Goal: Task Accomplishment & Management: Use online tool/utility

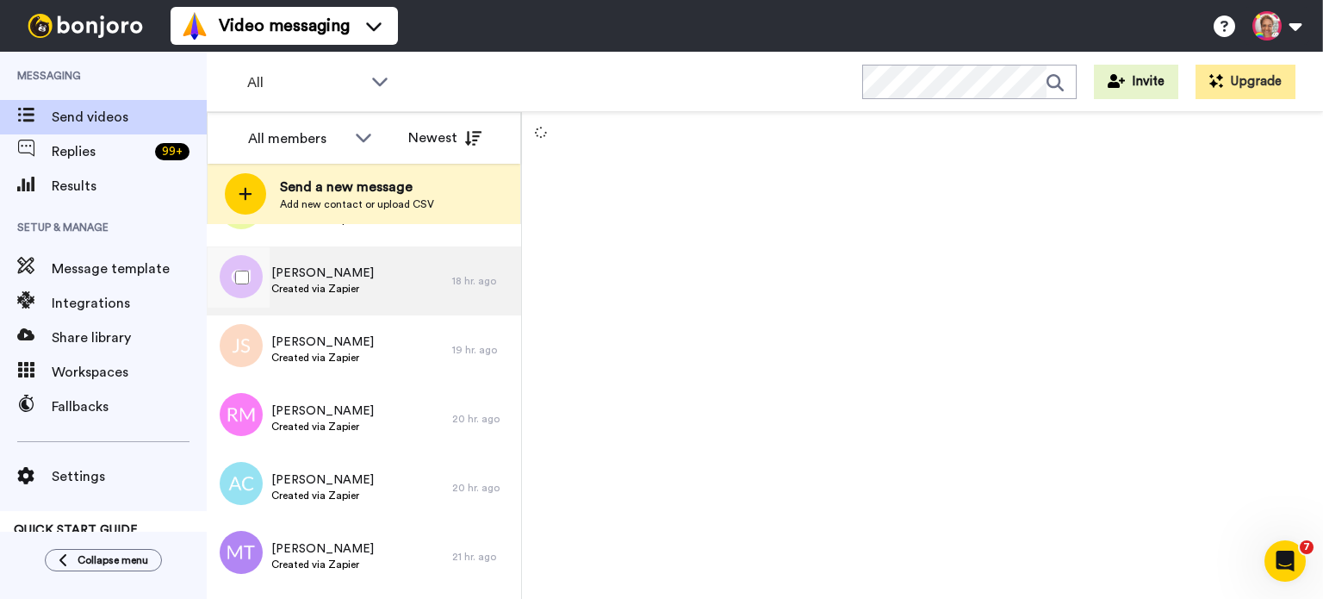
scroll to position [459, 0]
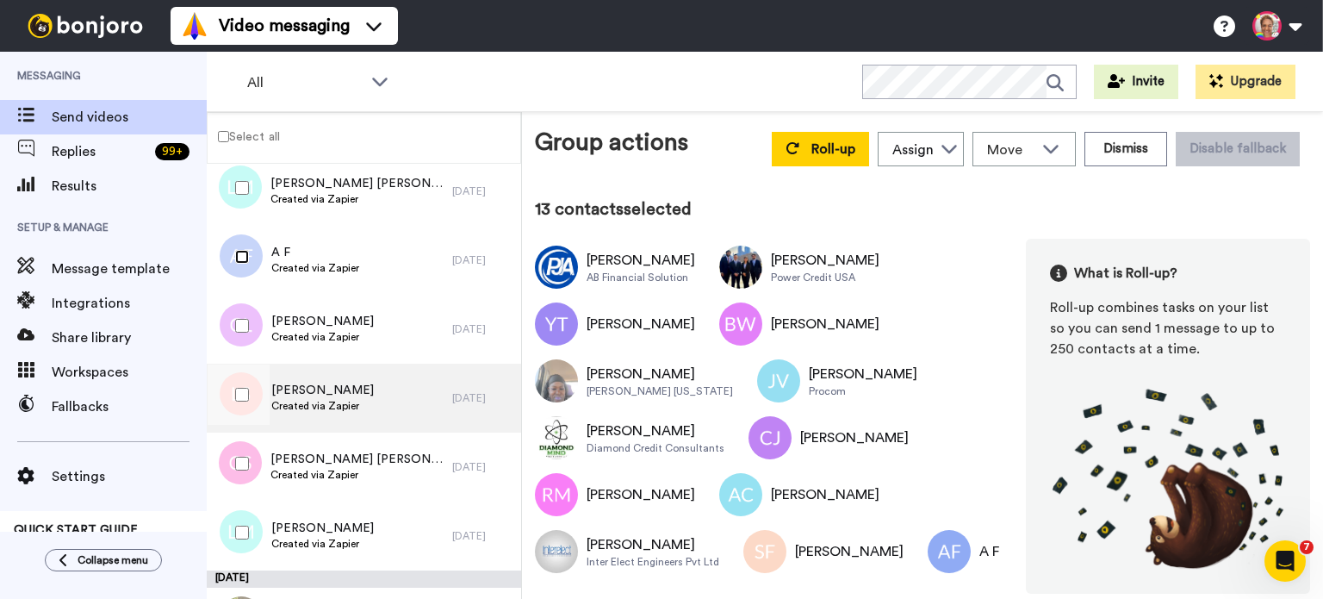
scroll to position [1608, 0]
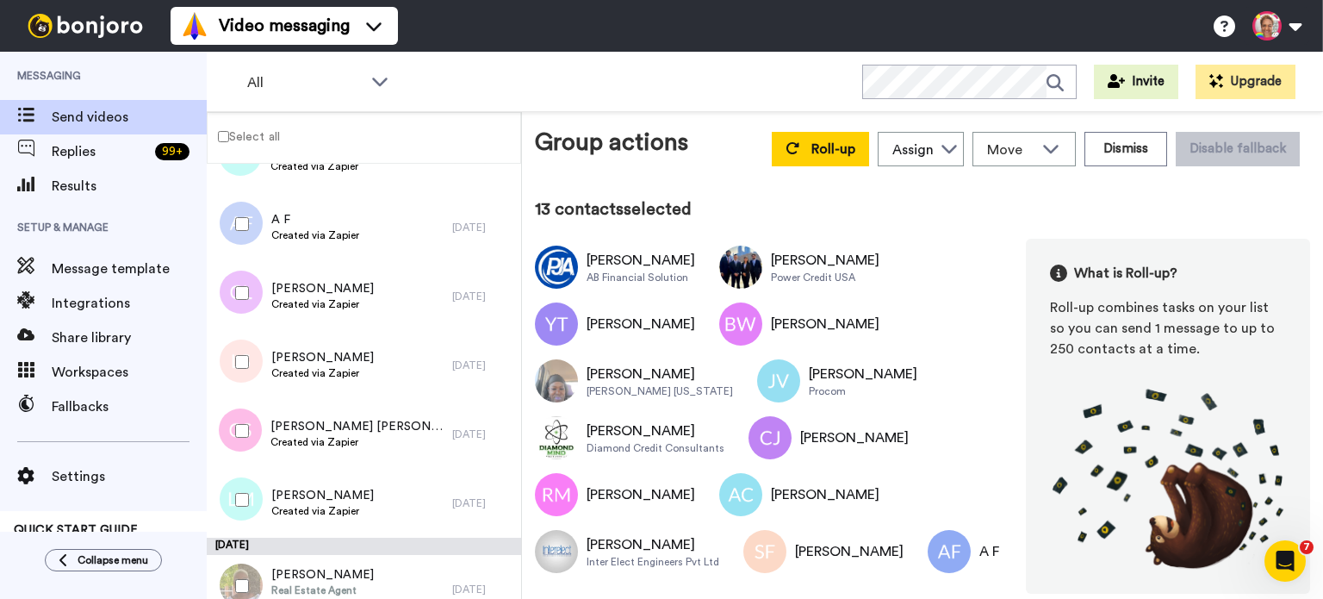
click at [238, 300] on div at bounding box center [239, 293] width 62 height 60
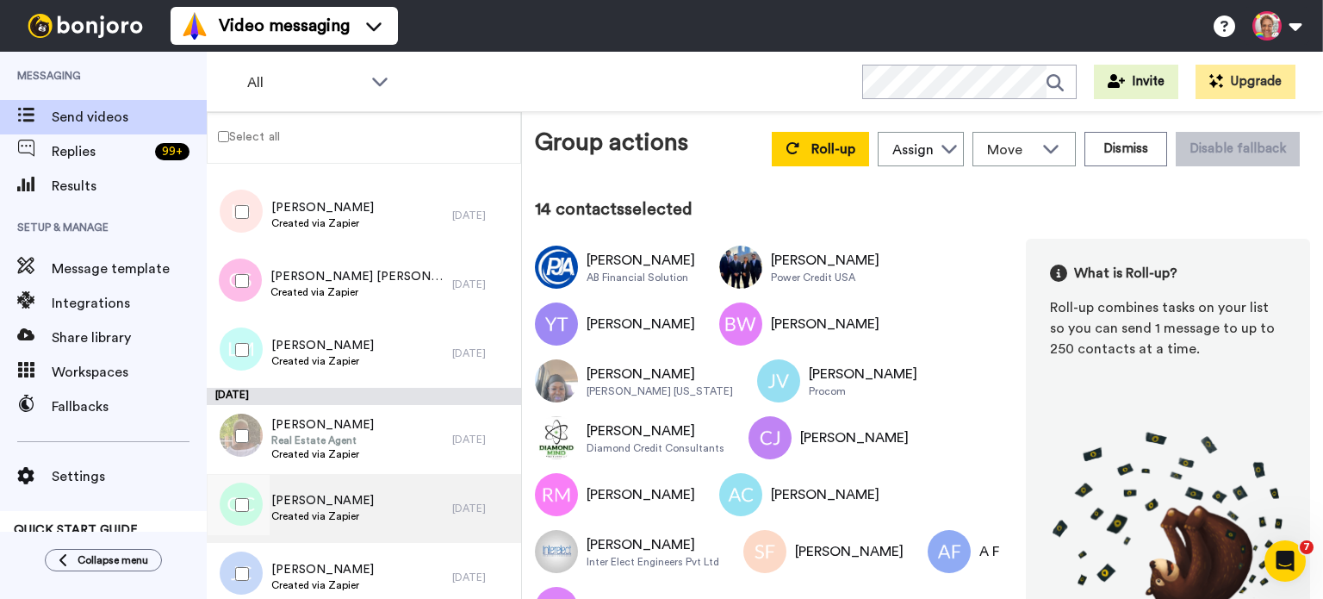
scroll to position [1838, 0]
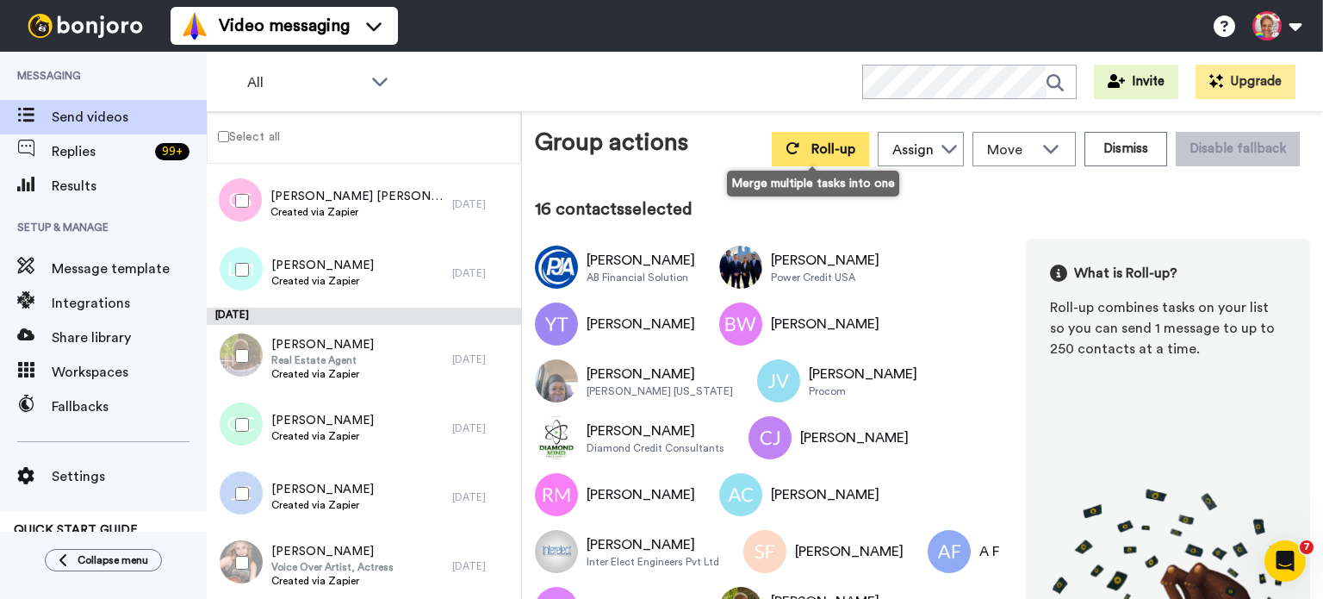
click at [791, 156] on button "Roll-up" at bounding box center [820, 149] width 97 height 34
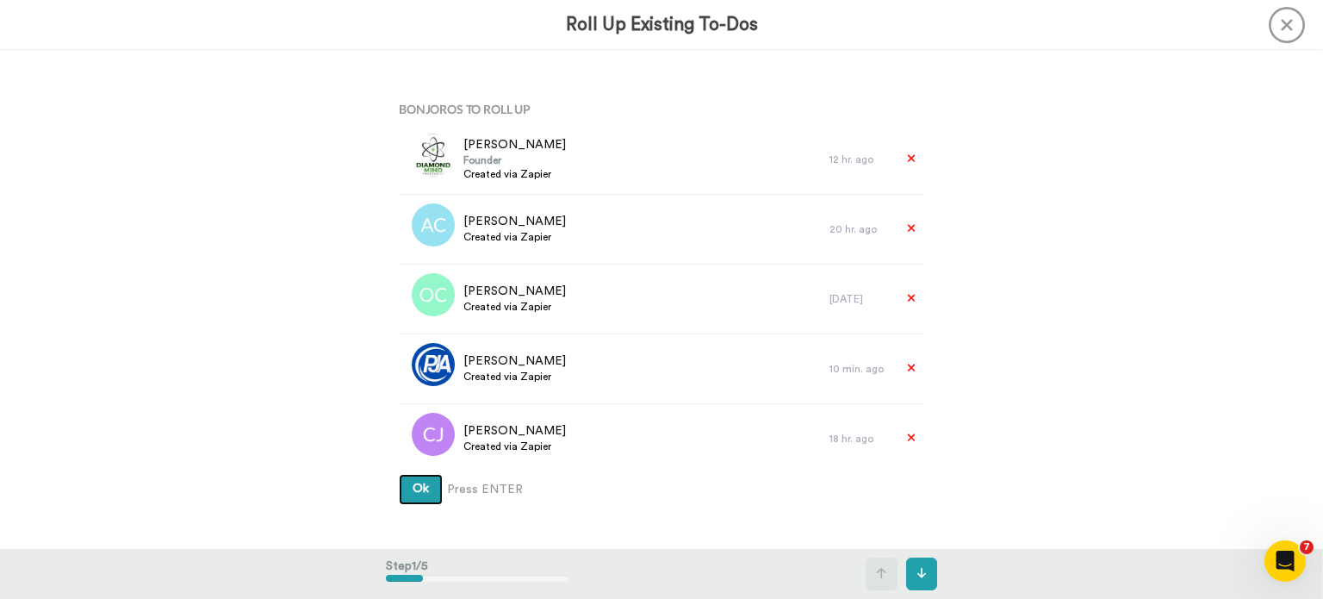
click at [418, 495] on button "Ok" at bounding box center [421, 489] width 44 height 31
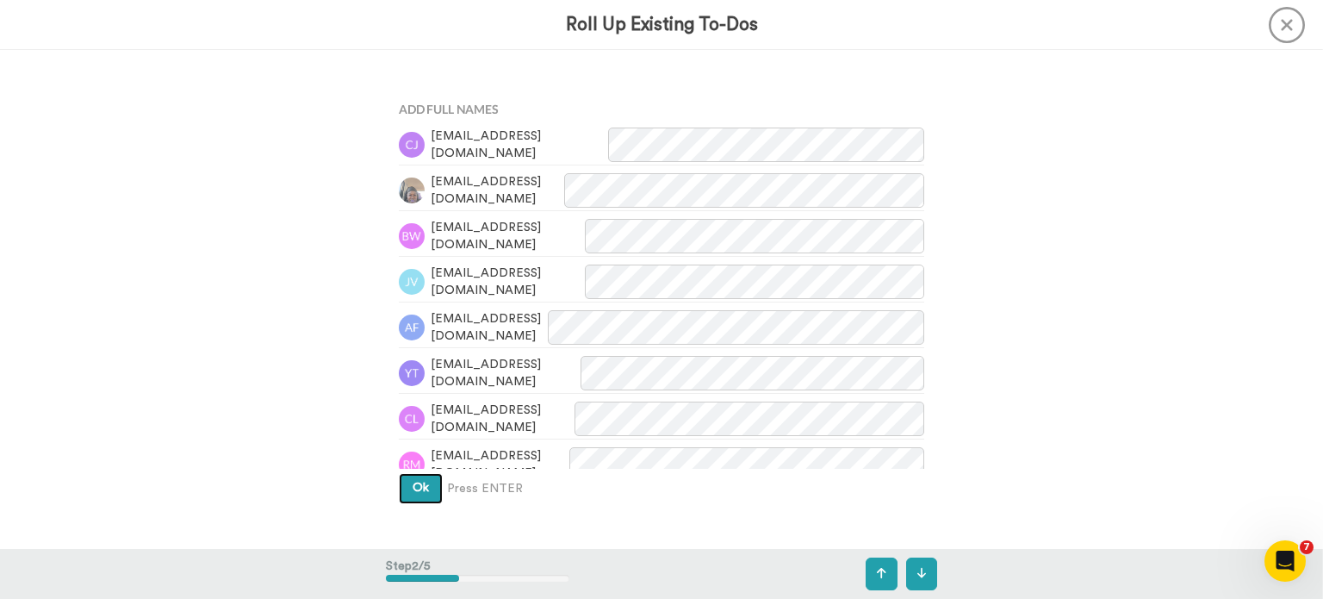
click at [431, 484] on button "Ok" at bounding box center [421, 488] width 44 height 31
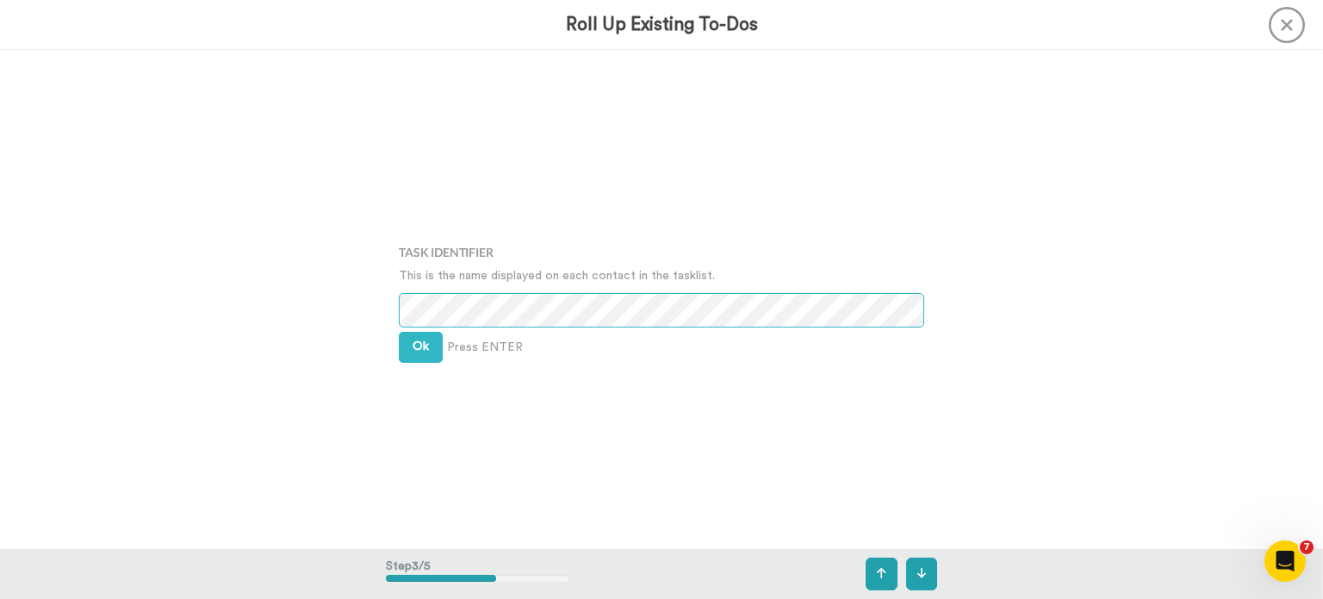
scroll to position [998, 0]
click at [416, 340] on span "Ok" at bounding box center [421, 345] width 16 height 12
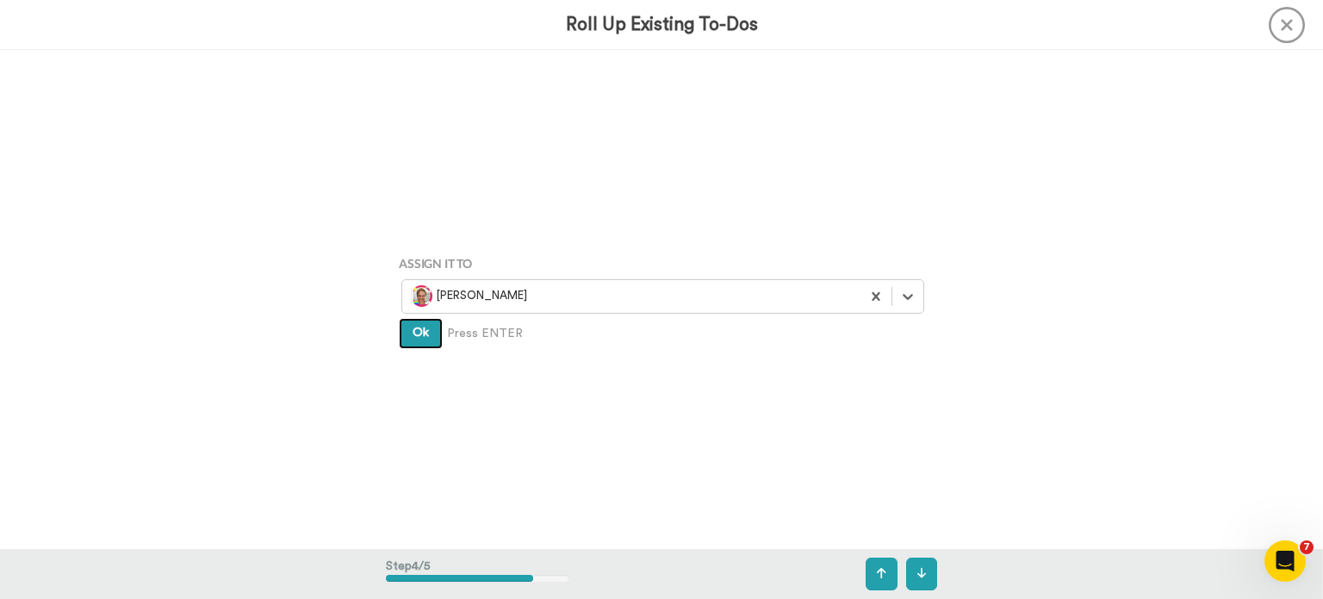
click at [426, 347] on button "Ok" at bounding box center [421, 333] width 44 height 31
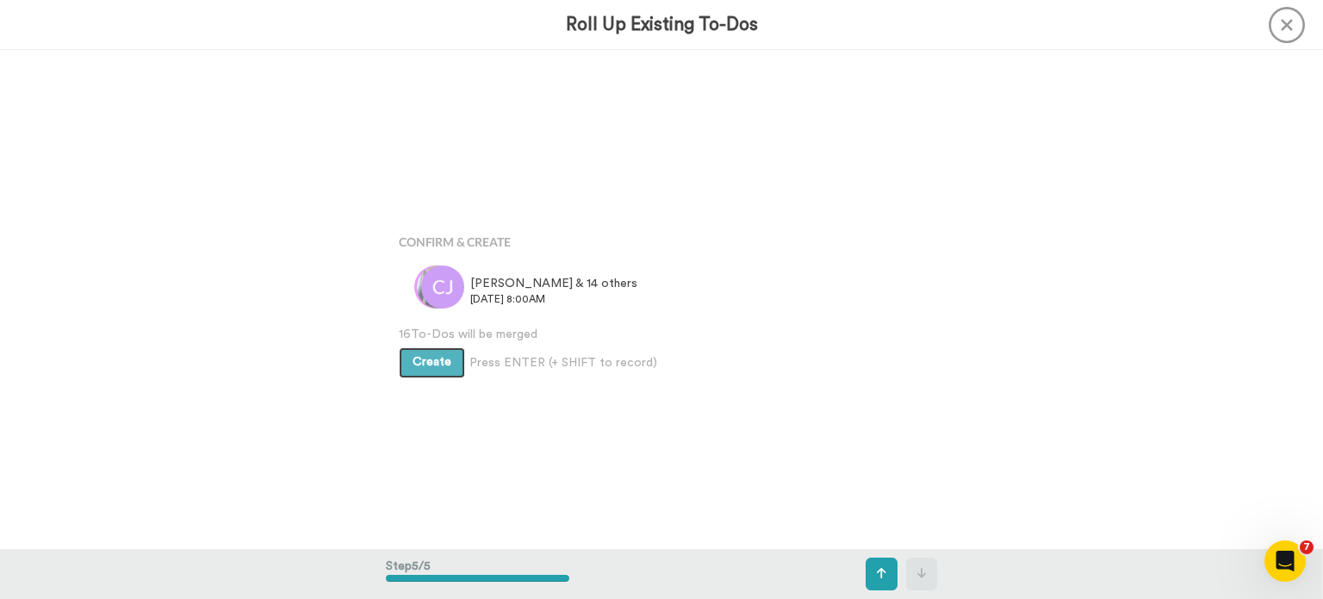
scroll to position [1994, 0]
click at [426, 358] on span "Create" at bounding box center [432, 358] width 39 height 12
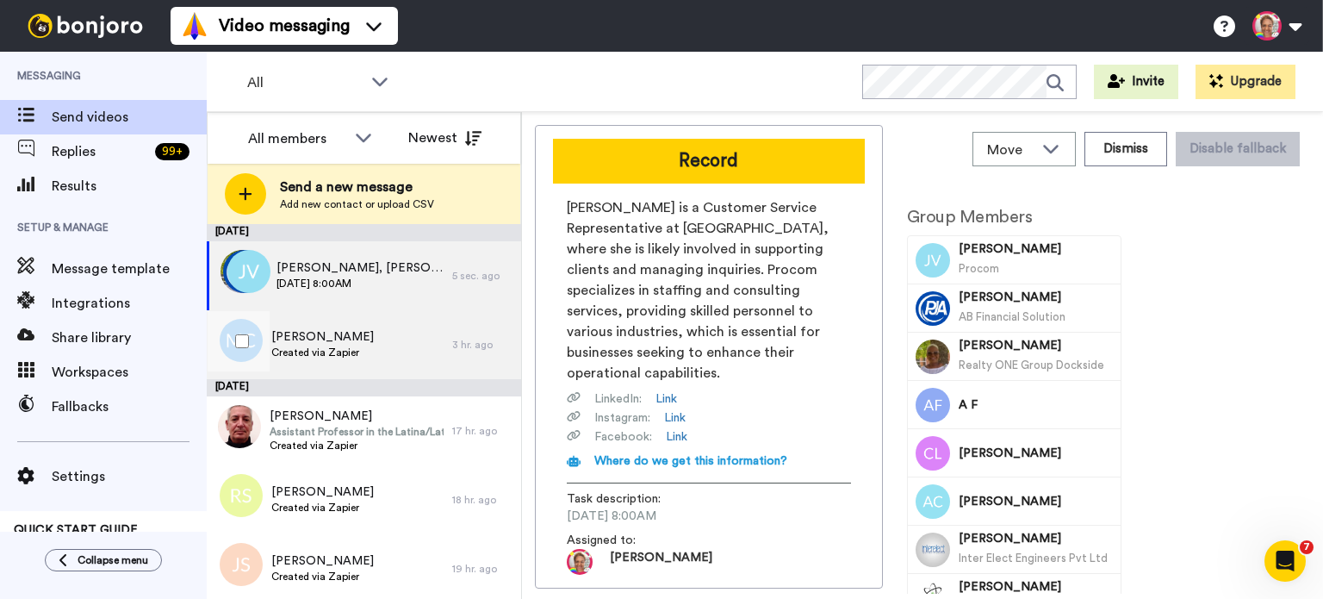
scroll to position [115, 0]
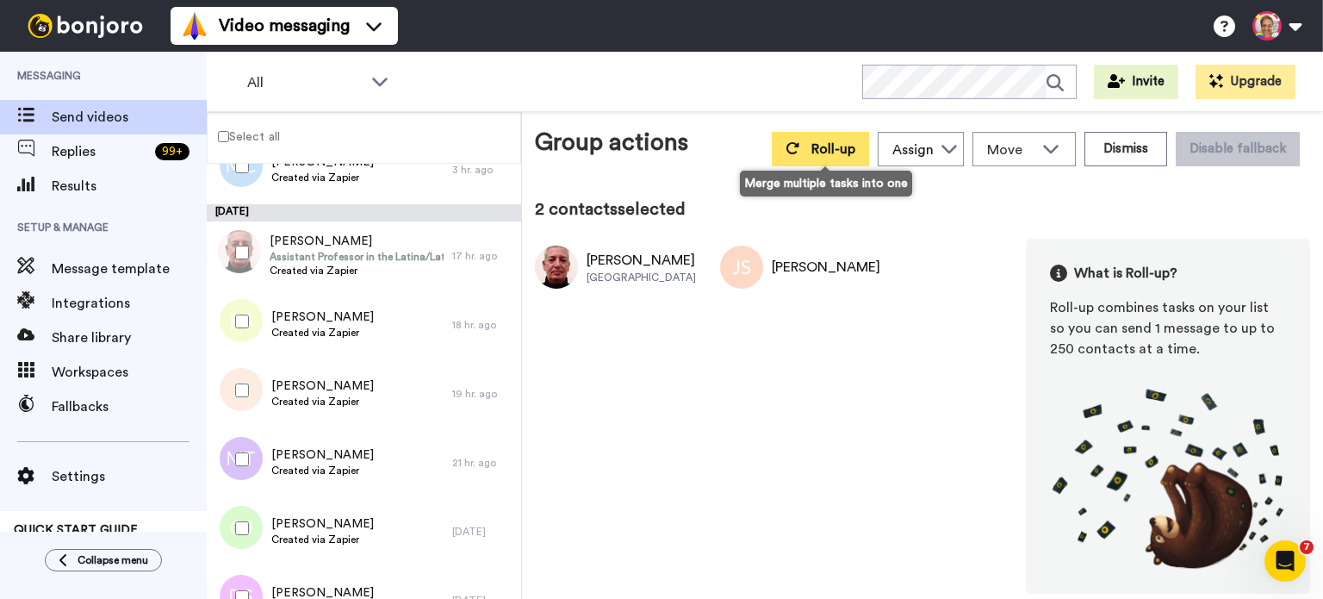
click at [805, 149] on button "Roll-up" at bounding box center [820, 149] width 97 height 34
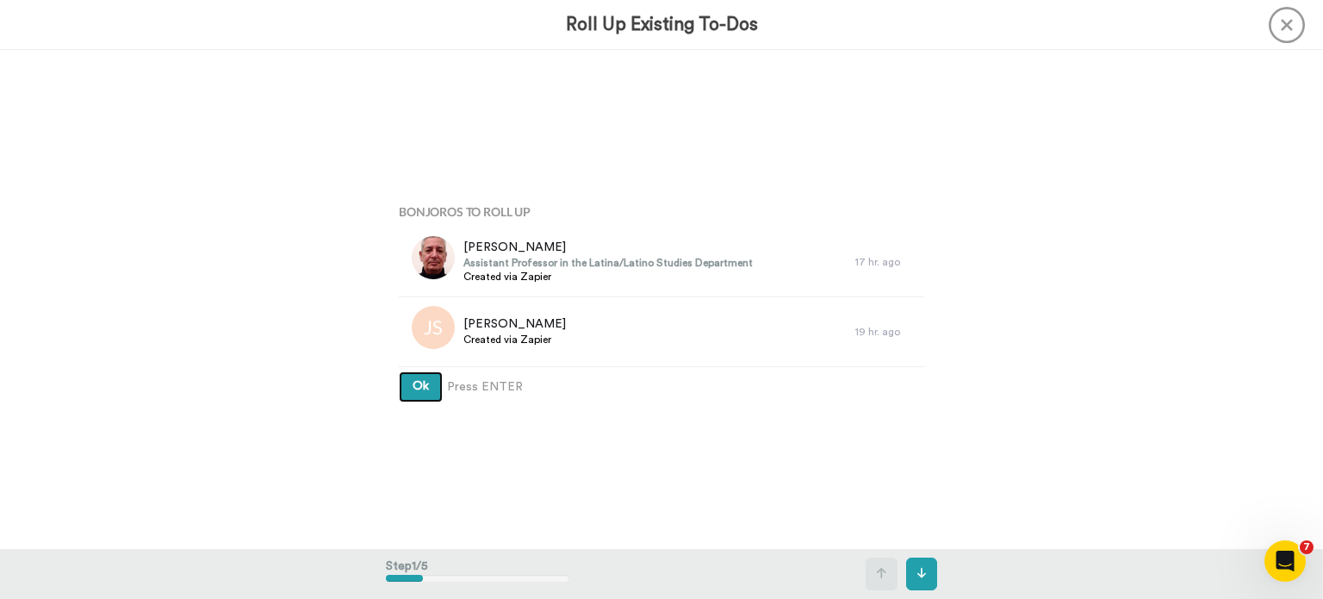
click at [417, 379] on button "Ok" at bounding box center [421, 386] width 44 height 31
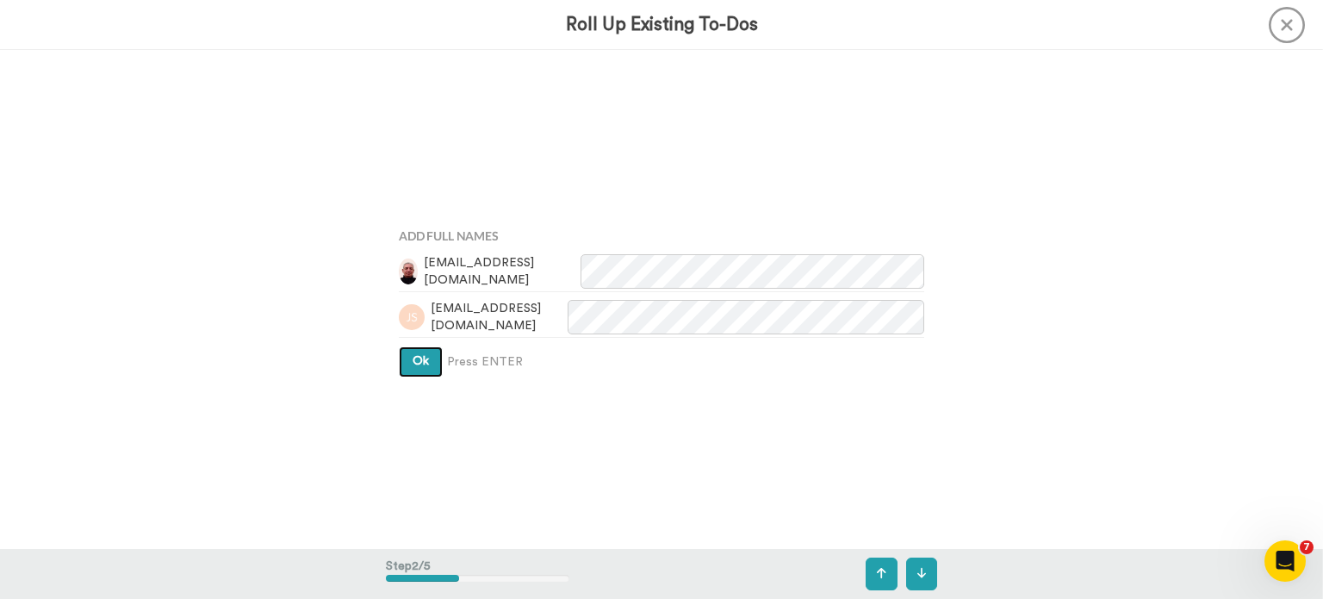
click at [429, 361] on button "Ok" at bounding box center [421, 361] width 44 height 31
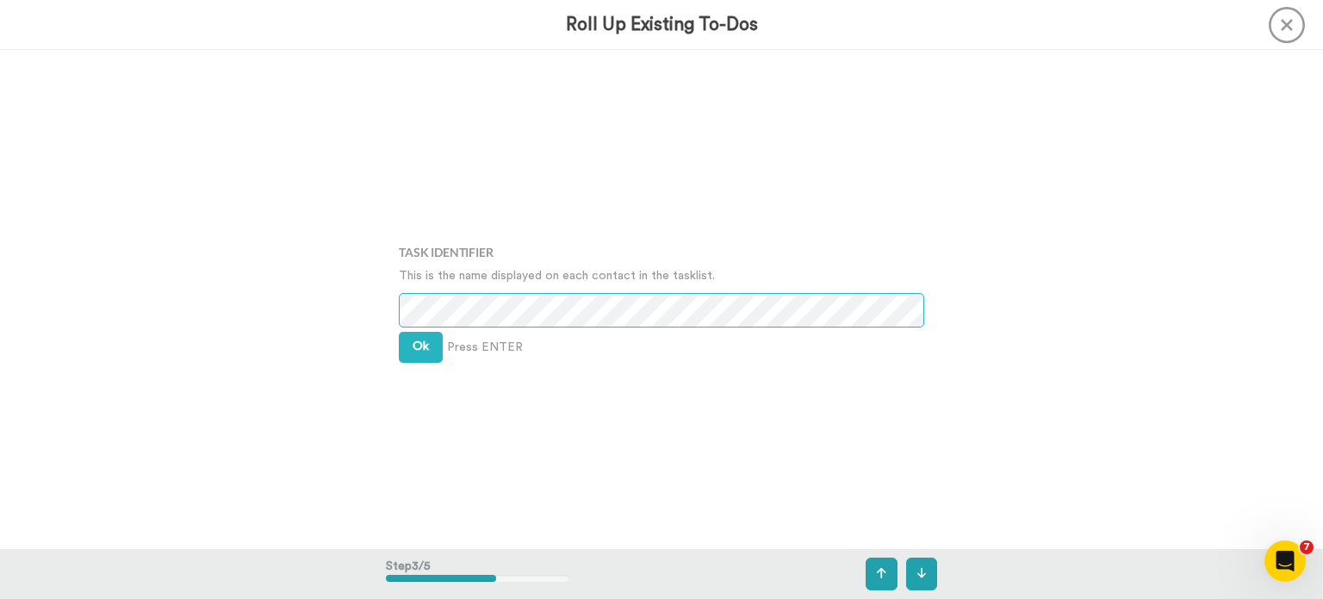
scroll to position [998, 0]
click at [418, 337] on button "Ok" at bounding box center [421, 345] width 44 height 31
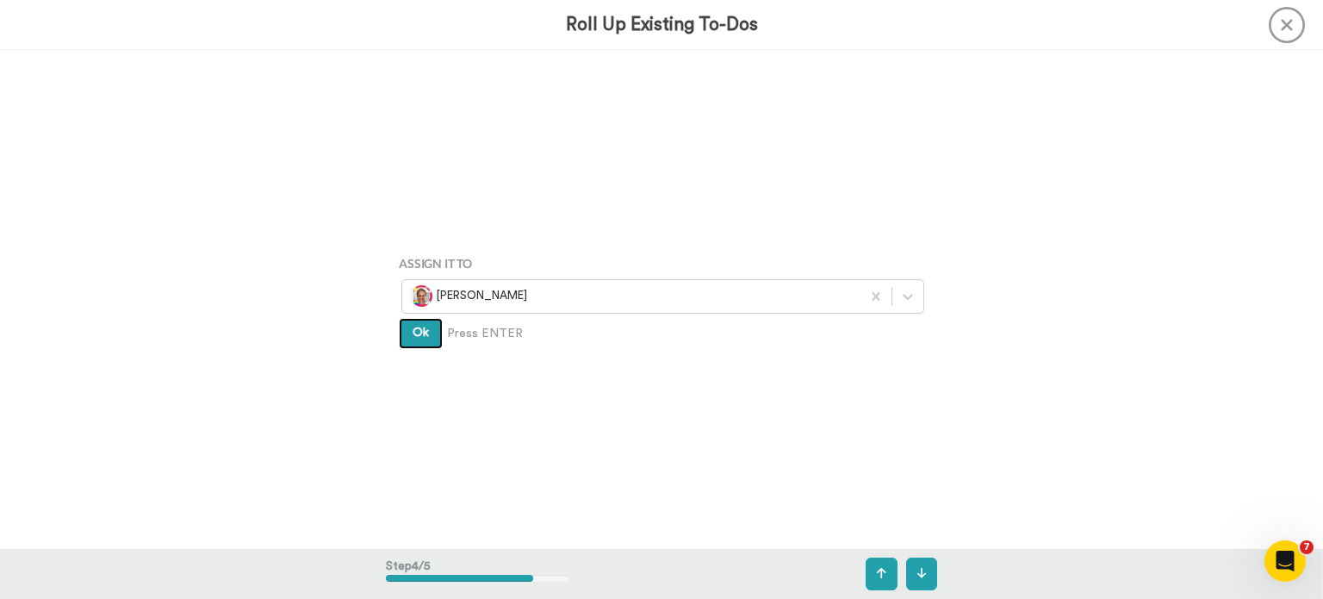
click at [422, 343] on button "Ok" at bounding box center [421, 333] width 44 height 31
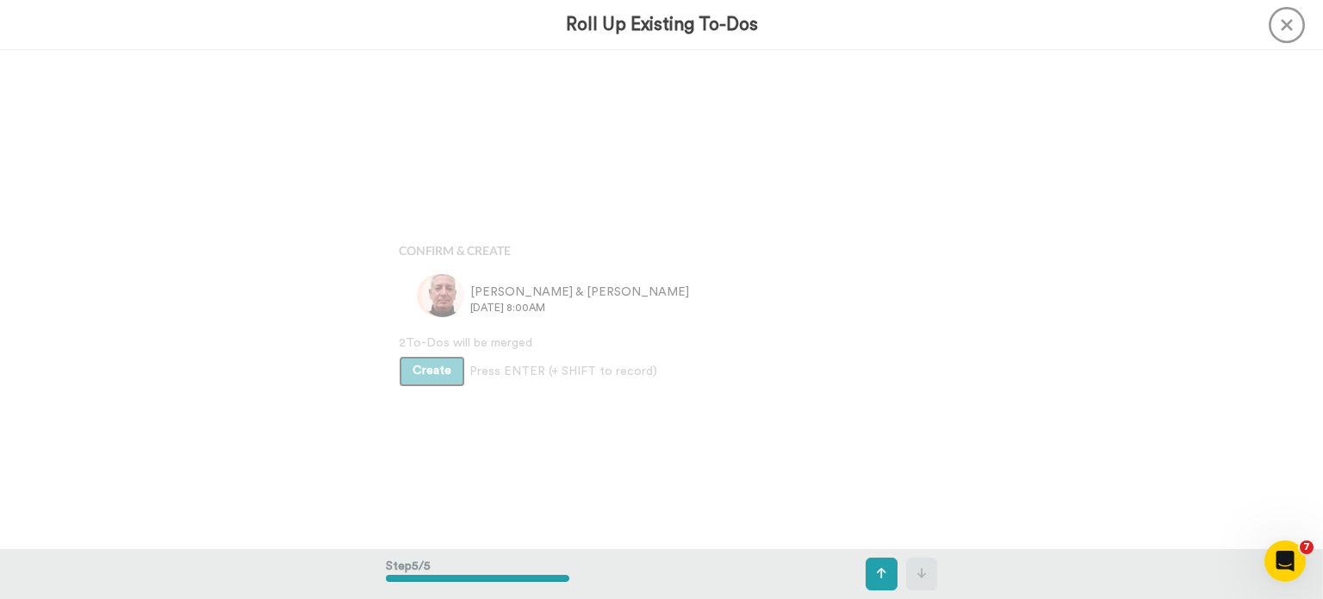
scroll to position [1994, 0]
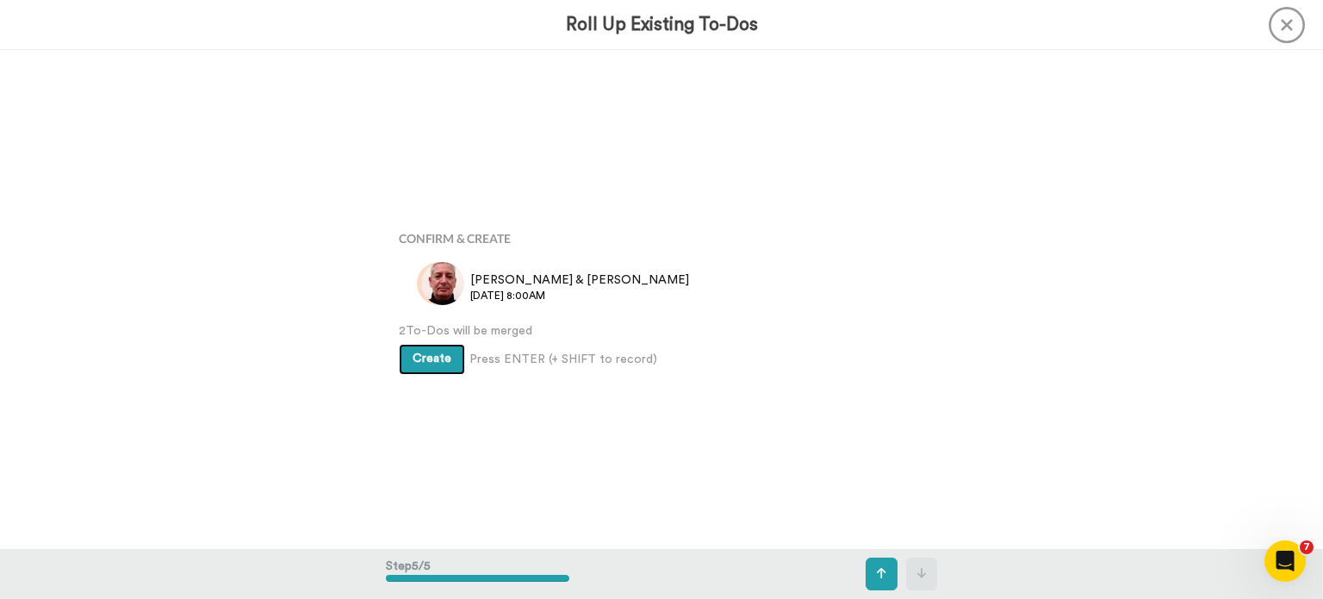
click at [419, 371] on button "Create" at bounding box center [432, 359] width 66 height 31
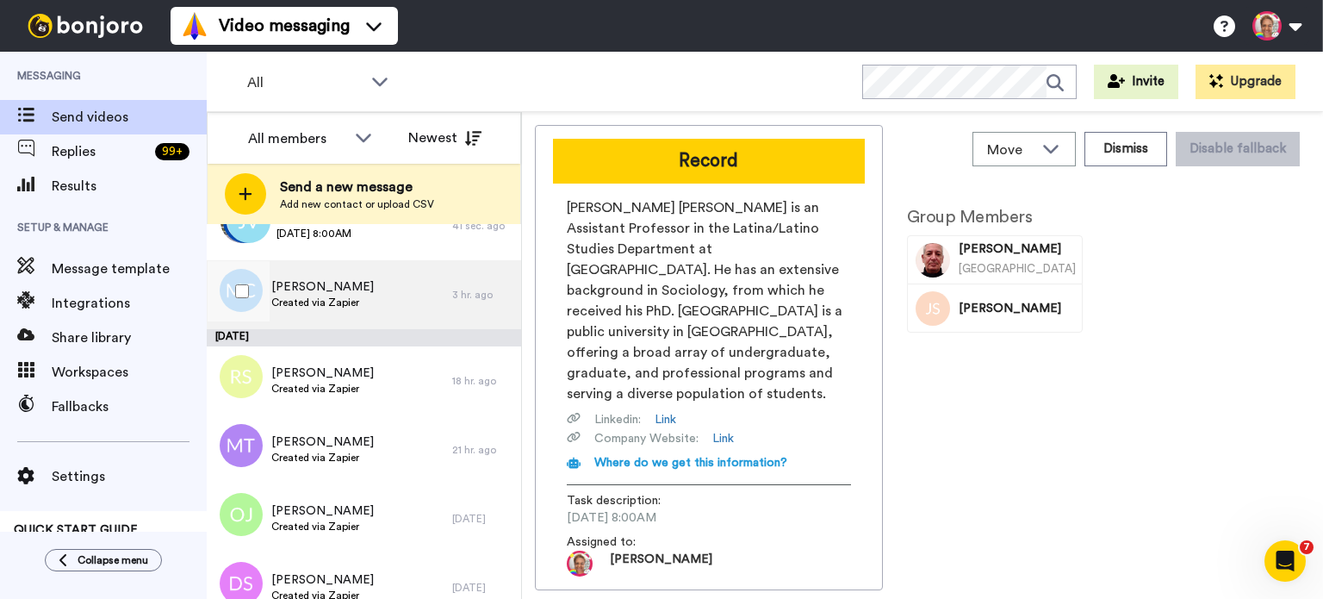
scroll to position [3, 0]
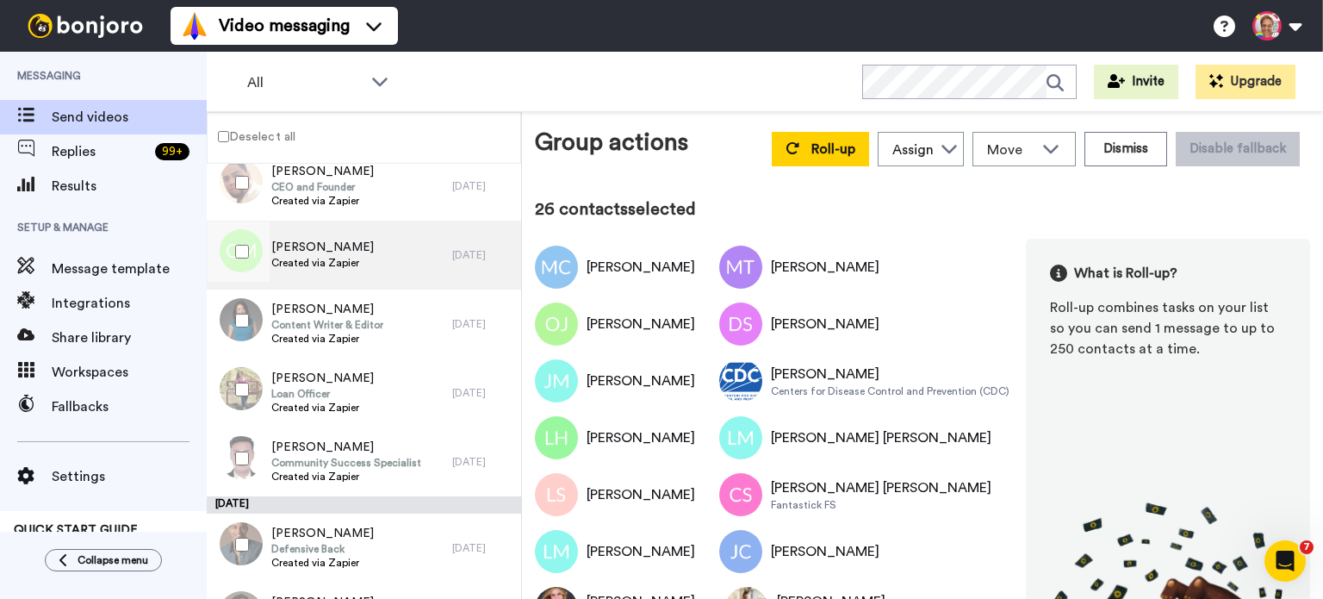
scroll to position [1667, 0]
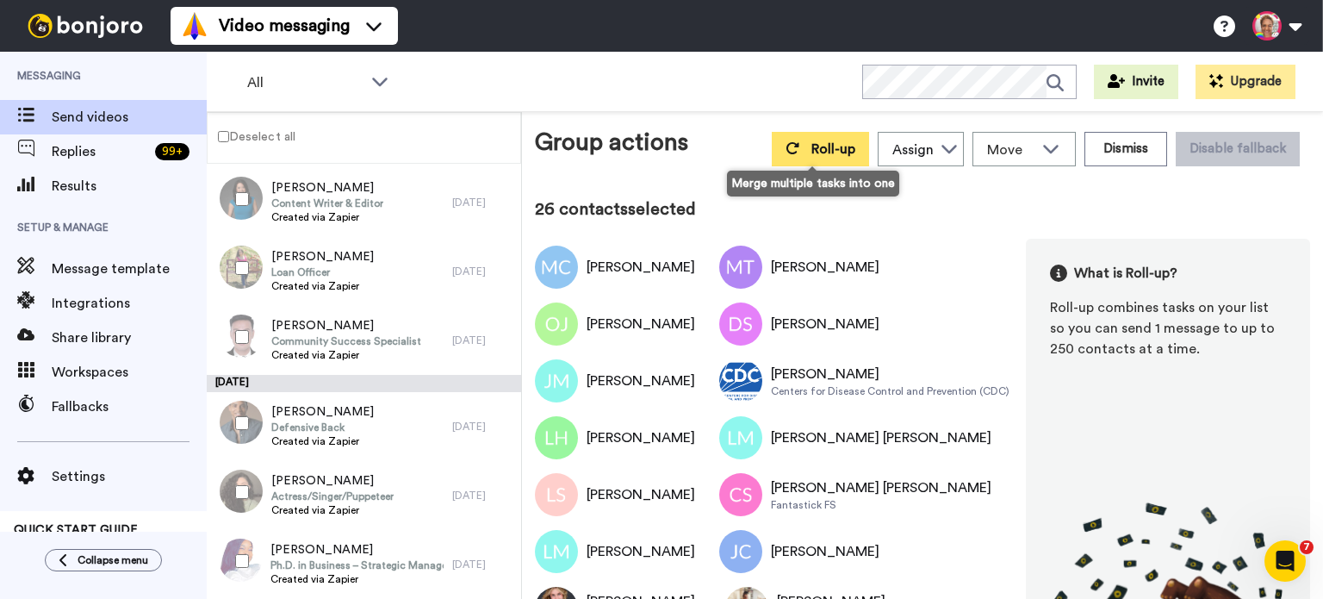
click at [812, 151] on span "Roll-up" at bounding box center [834, 149] width 44 height 14
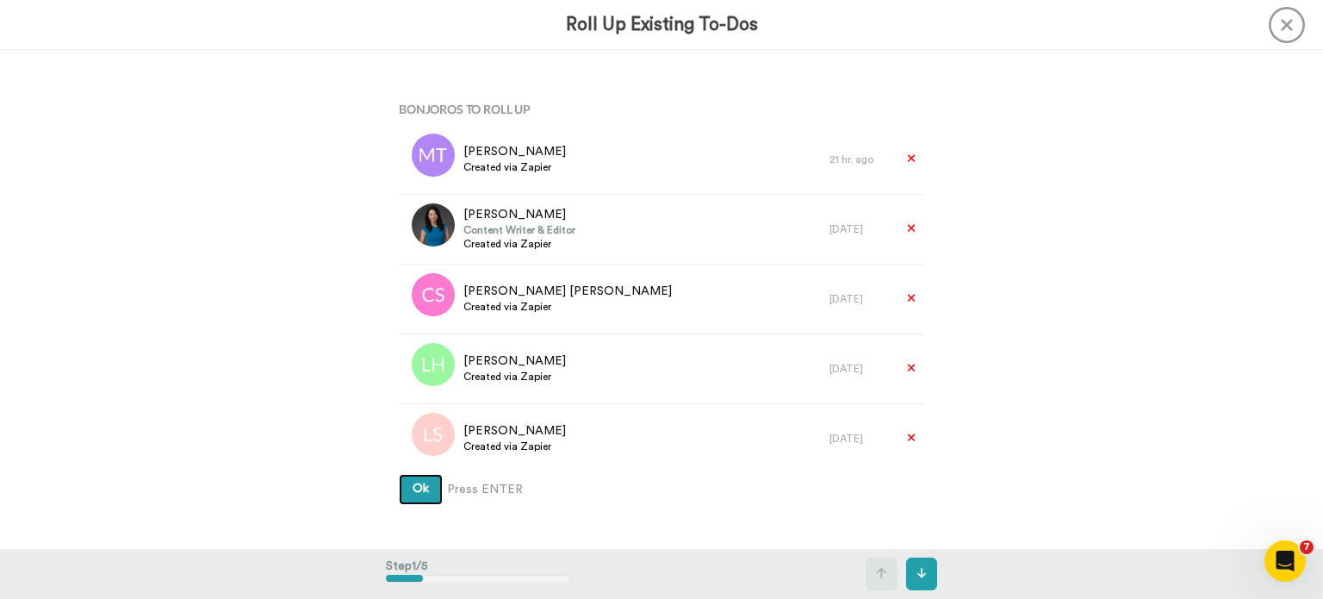
click at [417, 497] on button "Ok" at bounding box center [421, 489] width 44 height 31
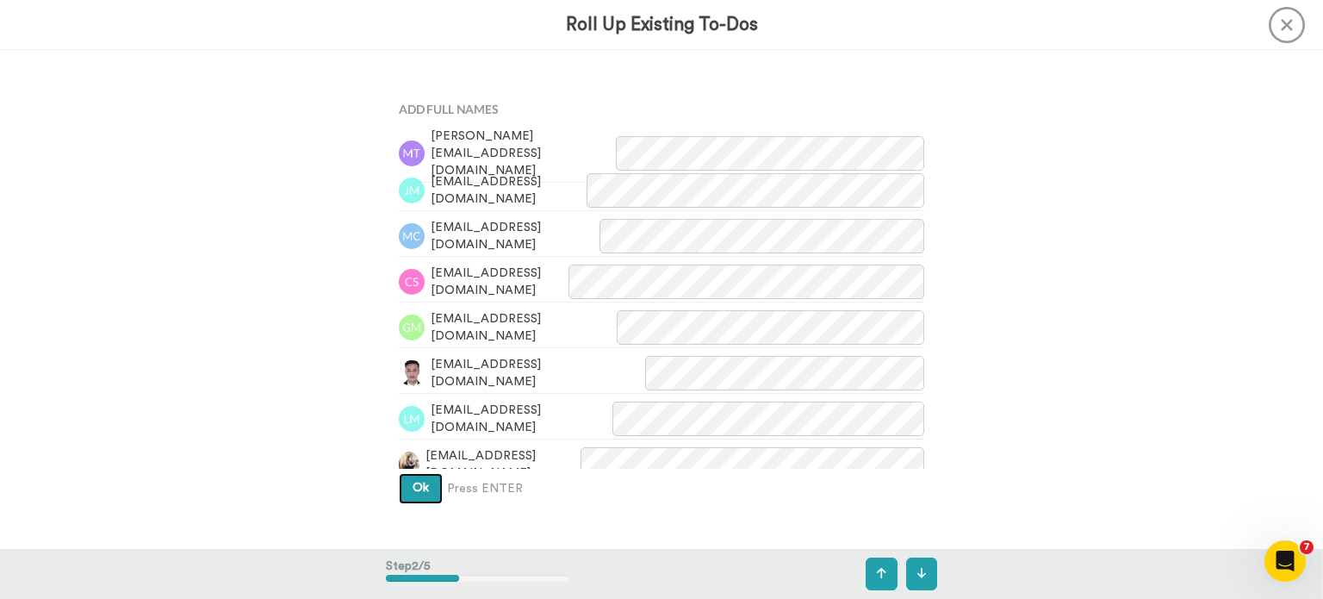
click at [419, 491] on span "Ok" at bounding box center [421, 488] width 16 height 12
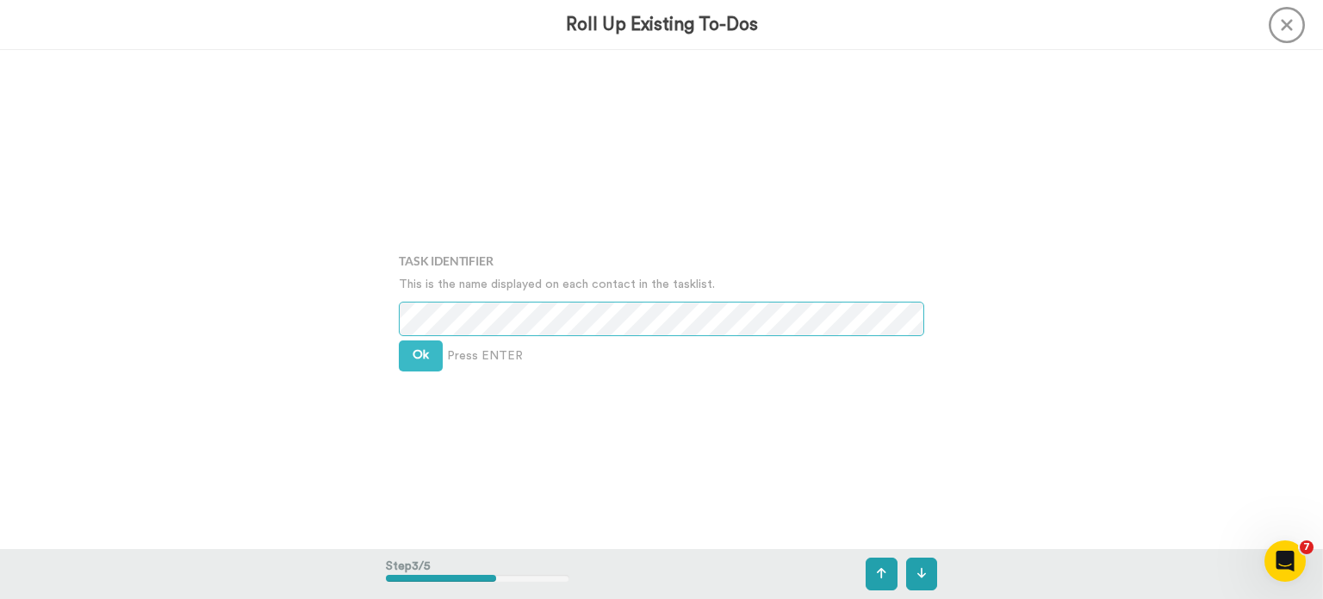
scroll to position [998, 0]
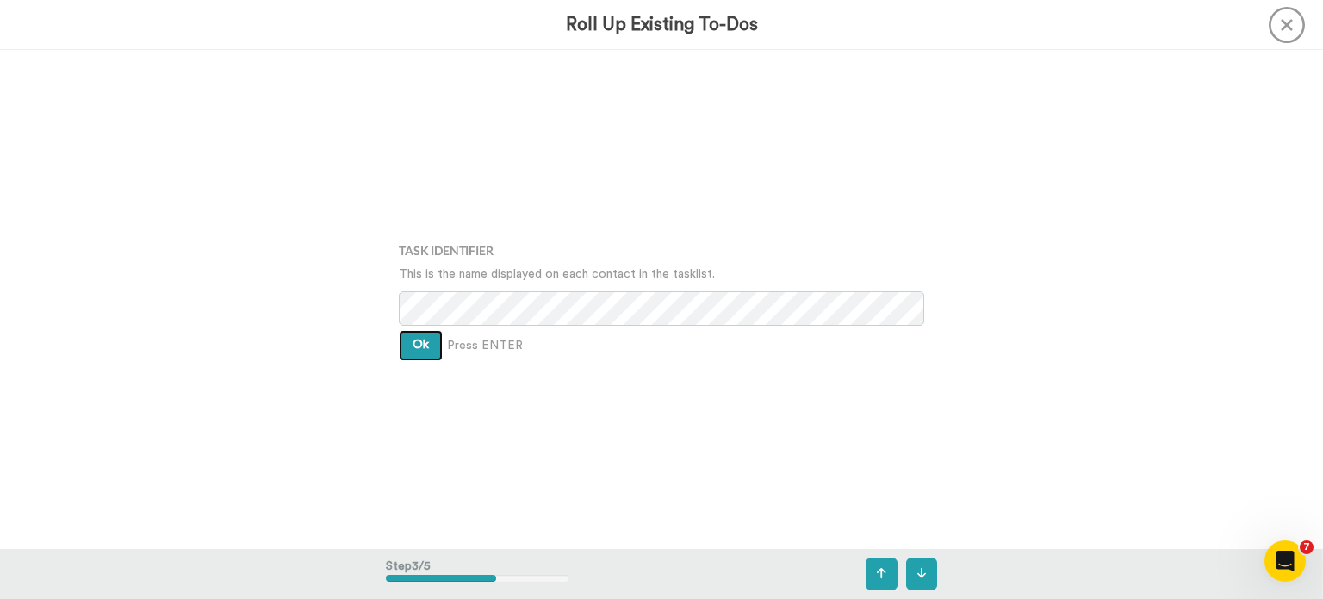
click at [420, 347] on span "Ok" at bounding box center [421, 345] width 16 height 12
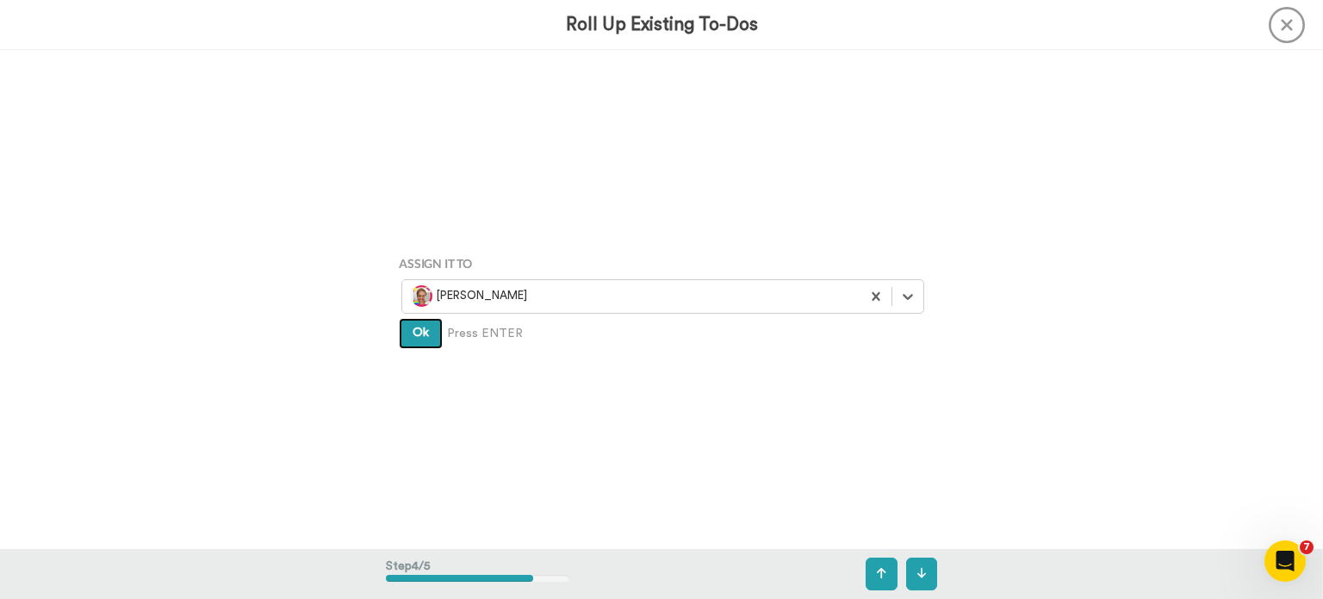
click at [424, 346] on button "Ok" at bounding box center [421, 333] width 44 height 31
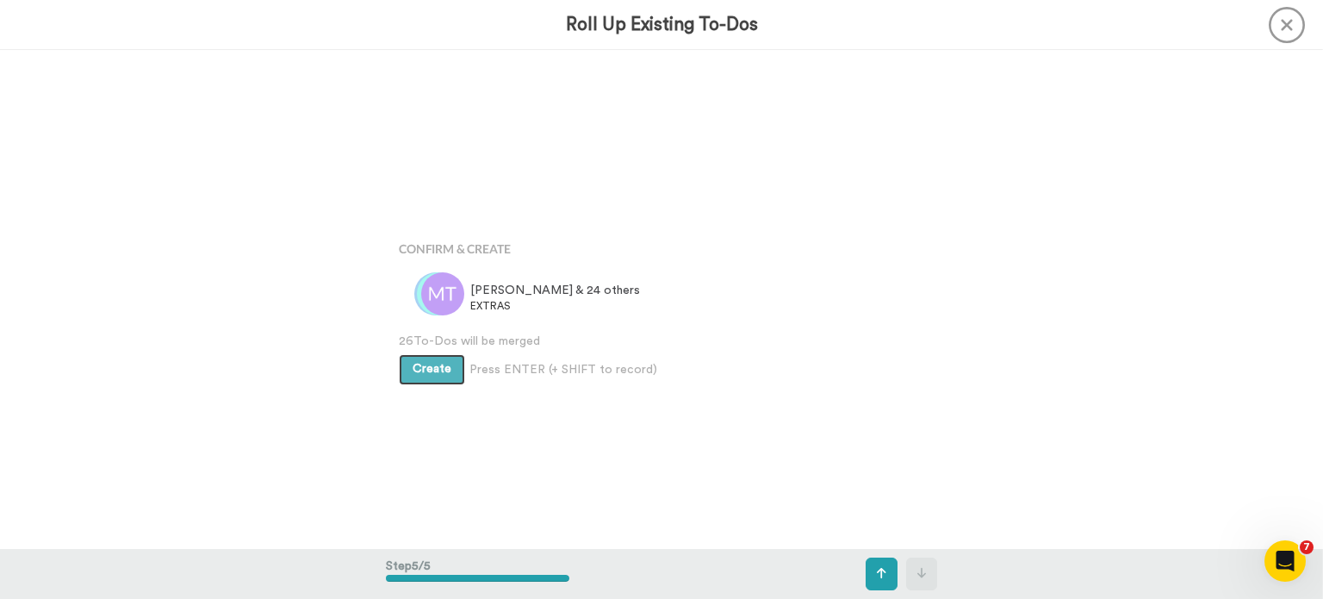
scroll to position [1994, 0]
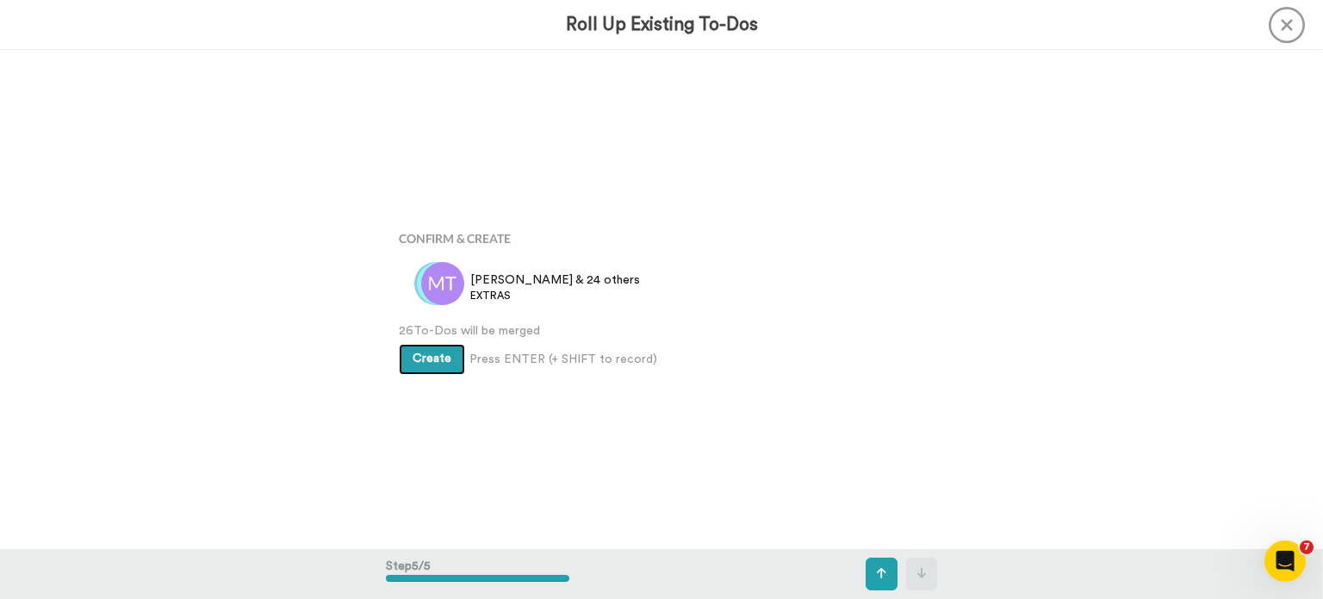
click at [427, 363] on span "Create" at bounding box center [432, 358] width 39 height 12
